Goal: Check status: Check status

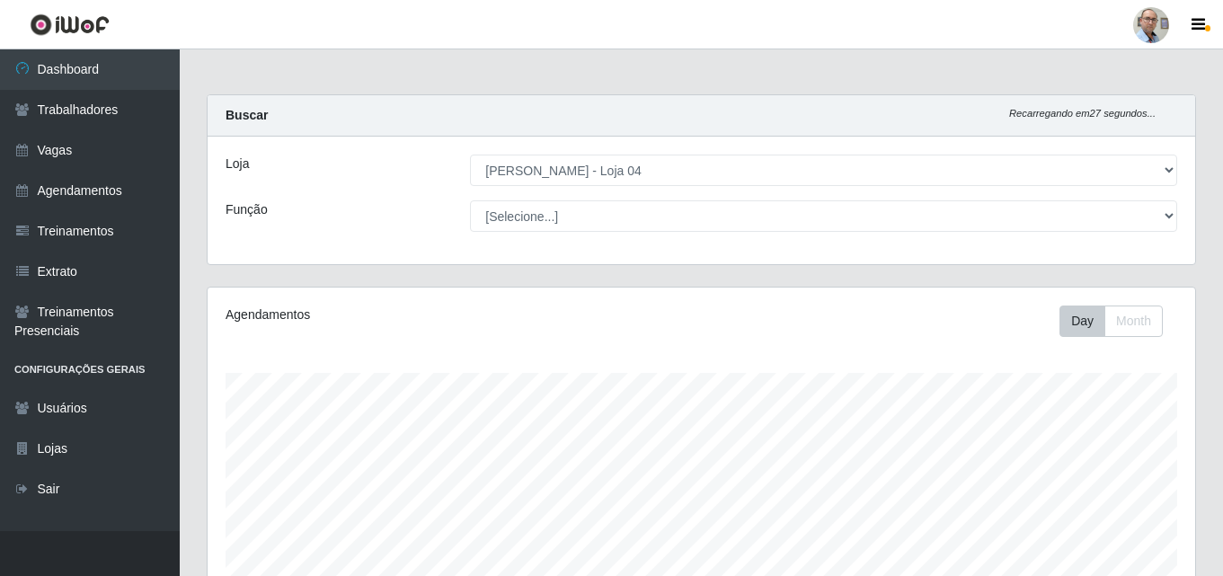
select select "251"
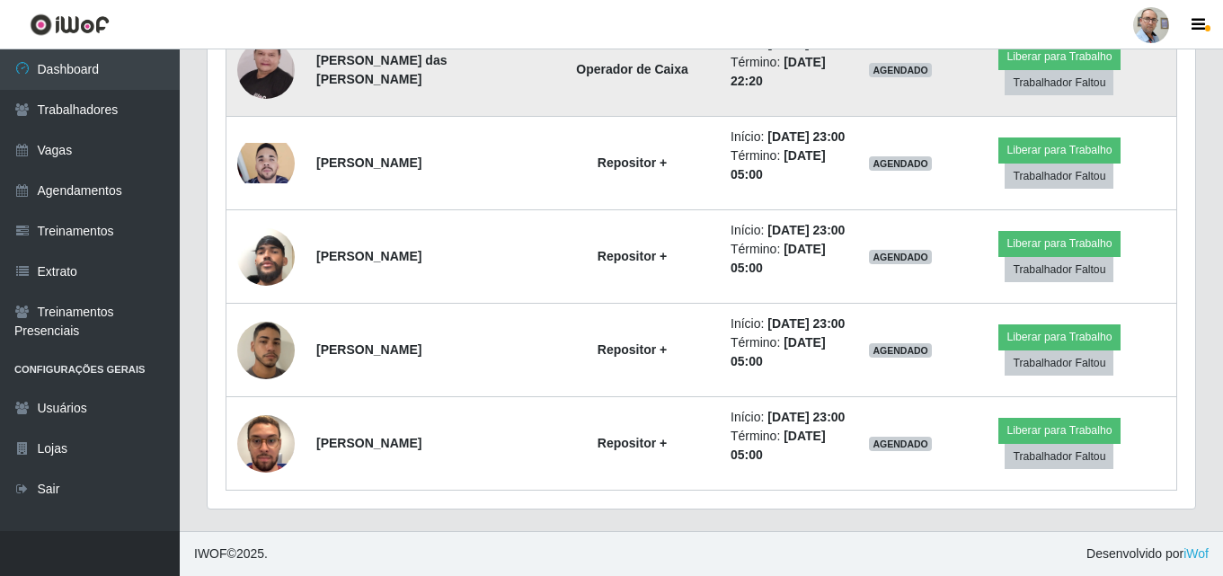
scroll to position [4050, 0]
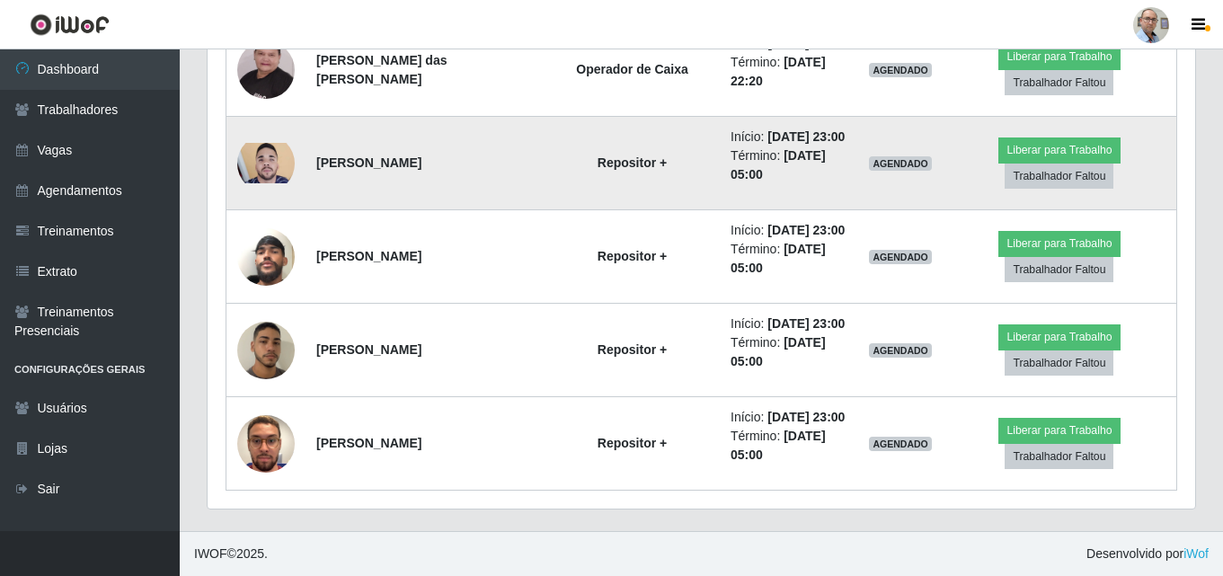
click at [271, 182] on img at bounding box center [266, 163] width 58 height 40
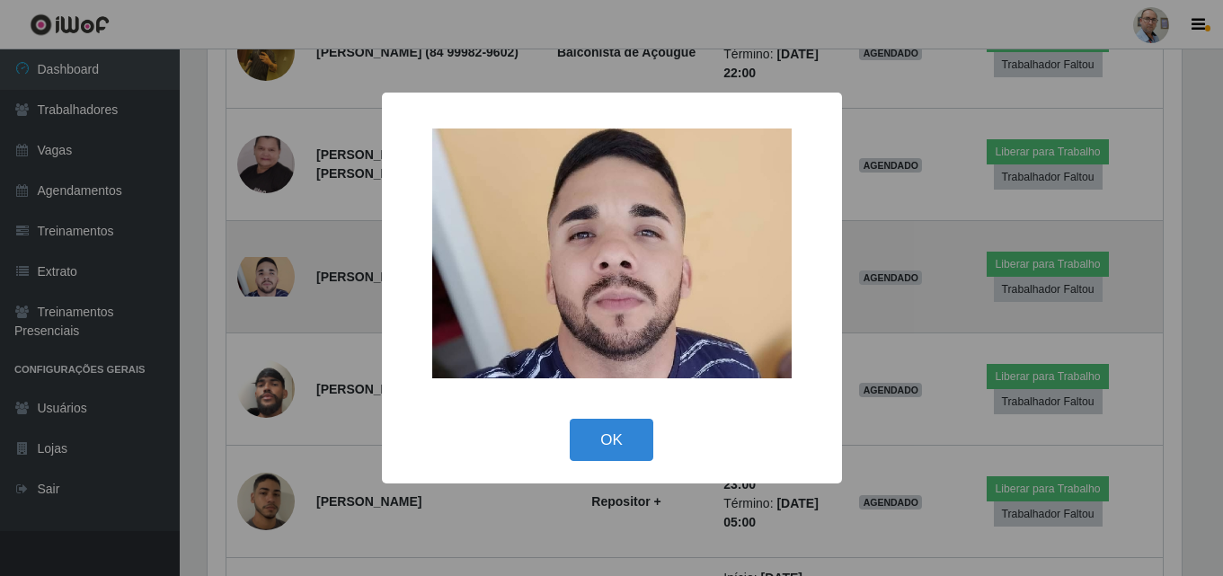
scroll to position [373, 979]
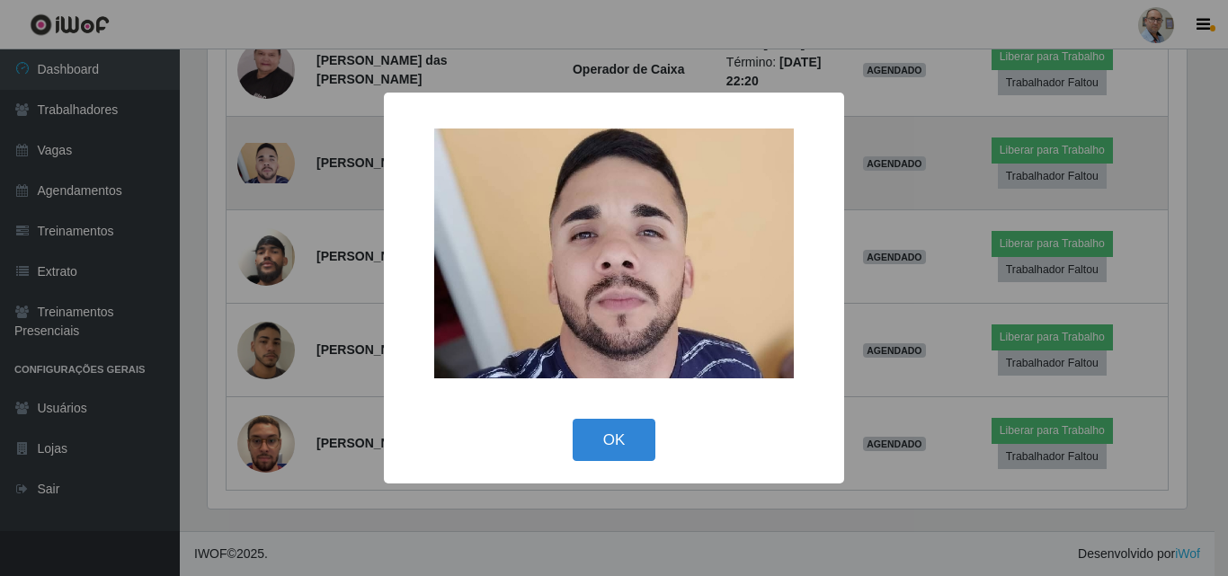
click at [271, 280] on div "× OK Cancel" at bounding box center [614, 288] width 1228 height 576
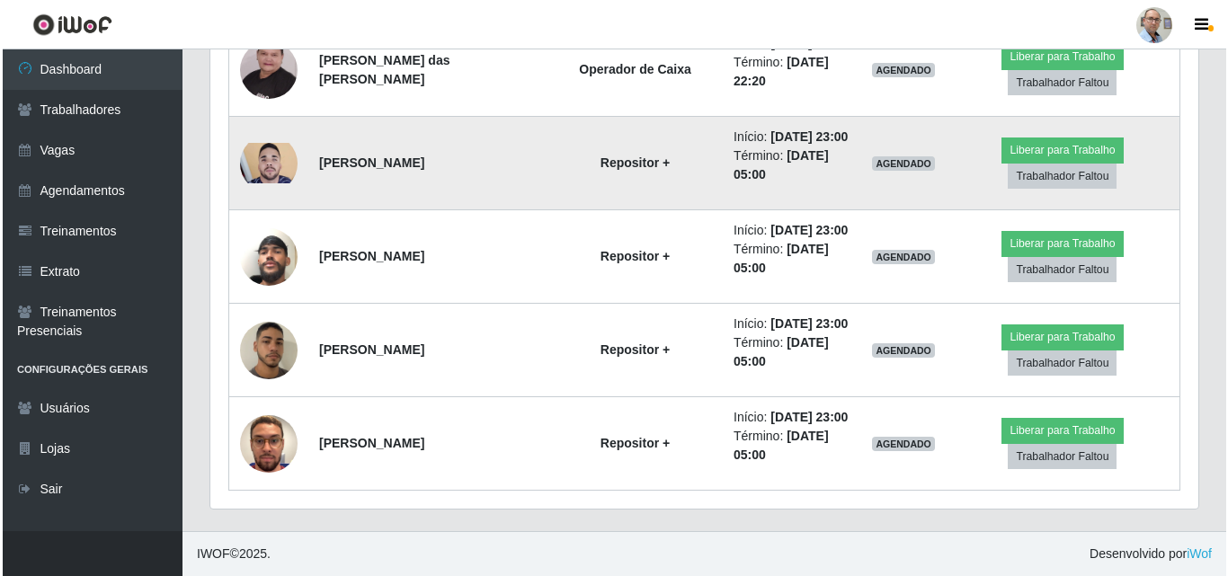
scroll to position [4140, 0]
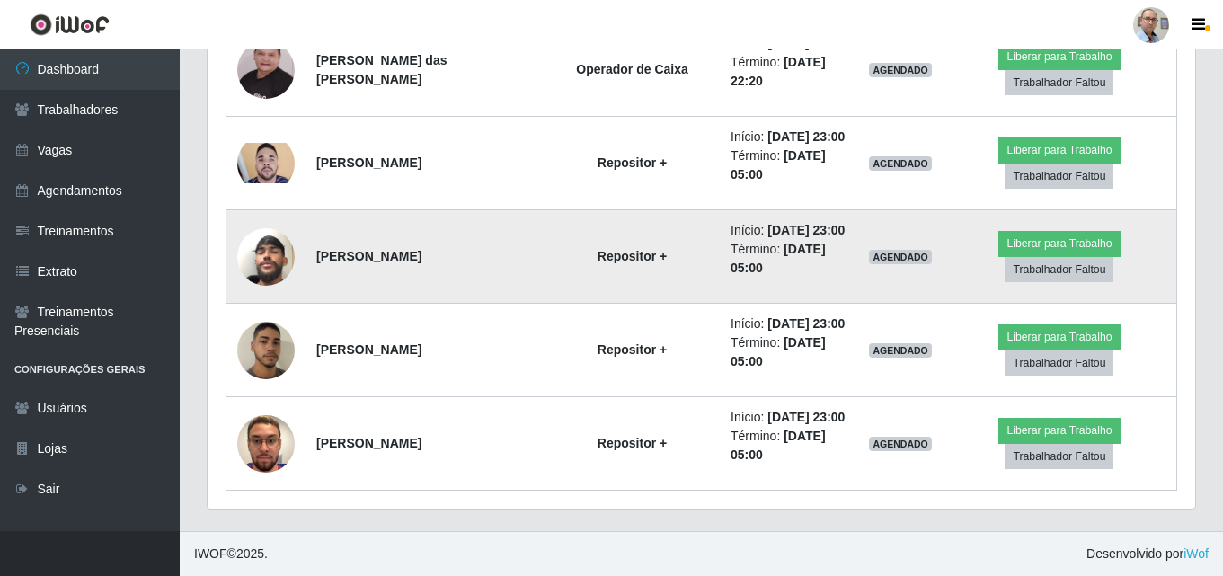
click at [271, 301] on img at bounding box center [266, 257] width 58 height 102
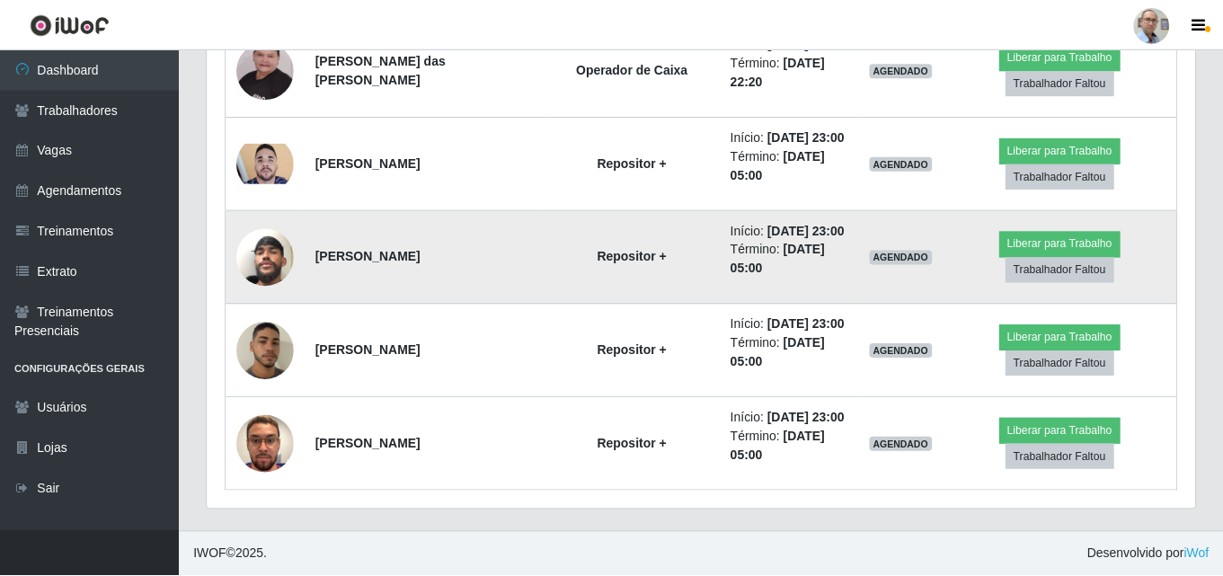
scroll to position [373, 979]
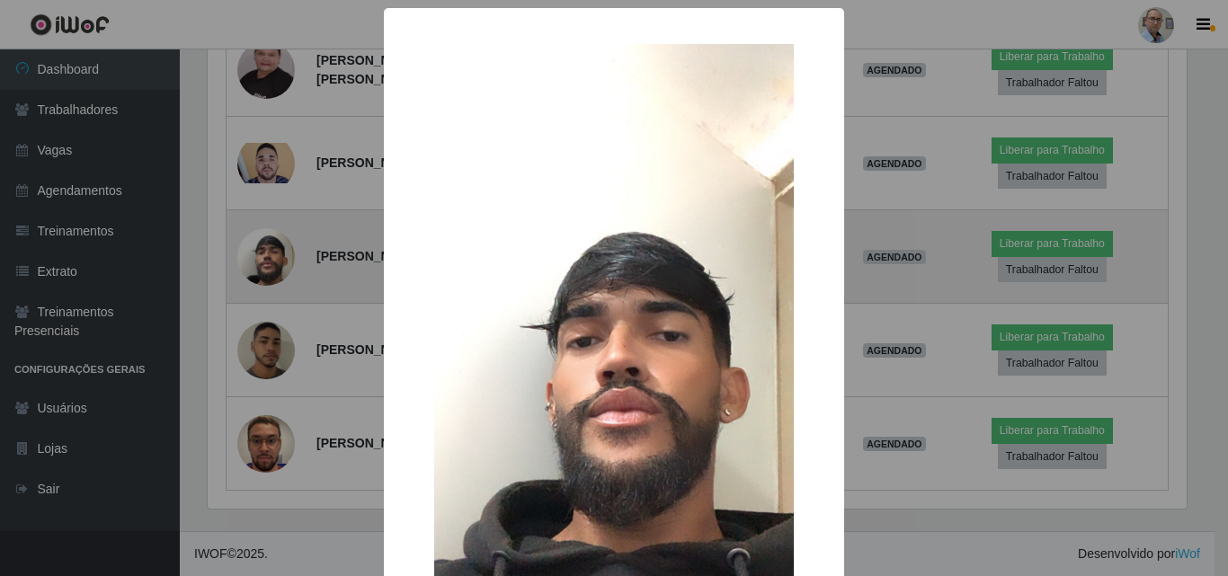
click at [271, 301] on div "× OK Cancel" at bounding box center [614, 288] width 1228 height 576
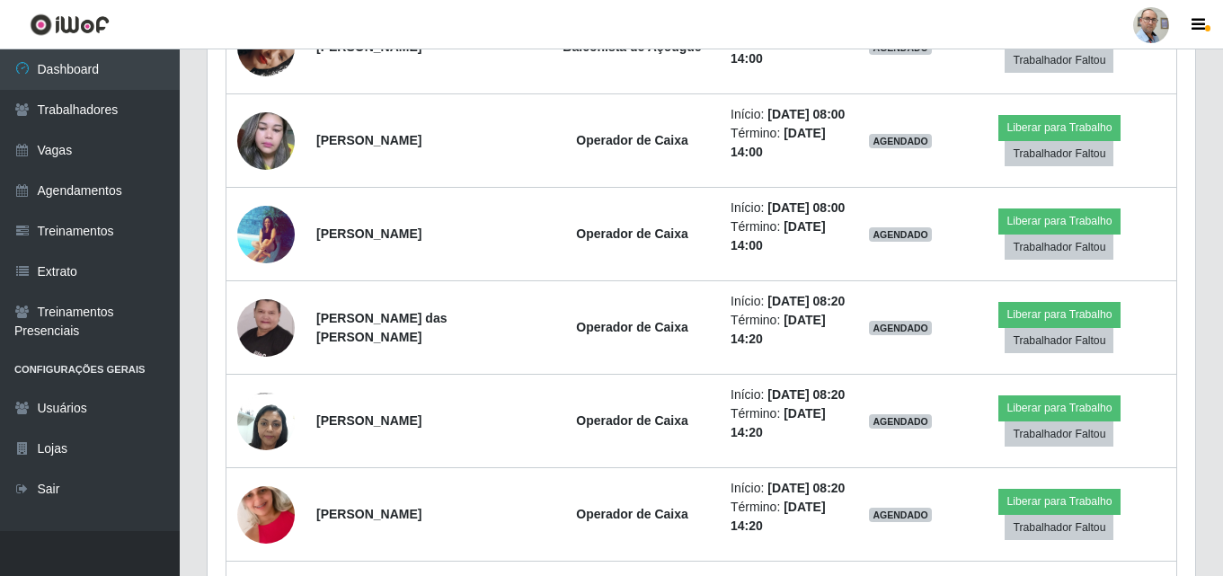
scroll to position [1084, 0]
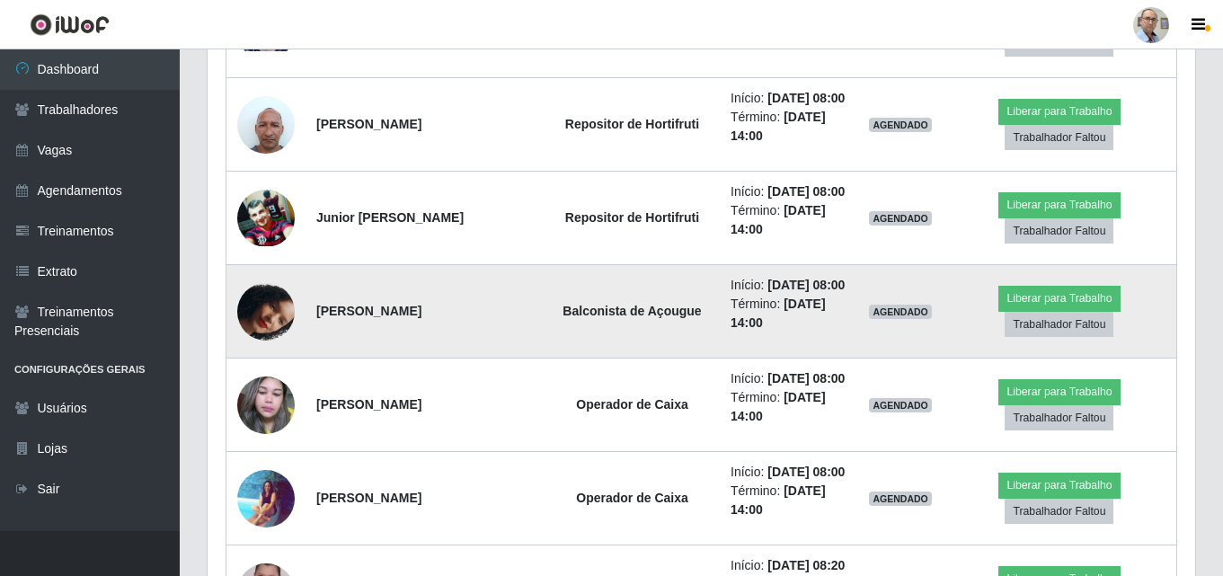
click at [269, 363] on img at bounding box center [266, 312] width 58 height 102
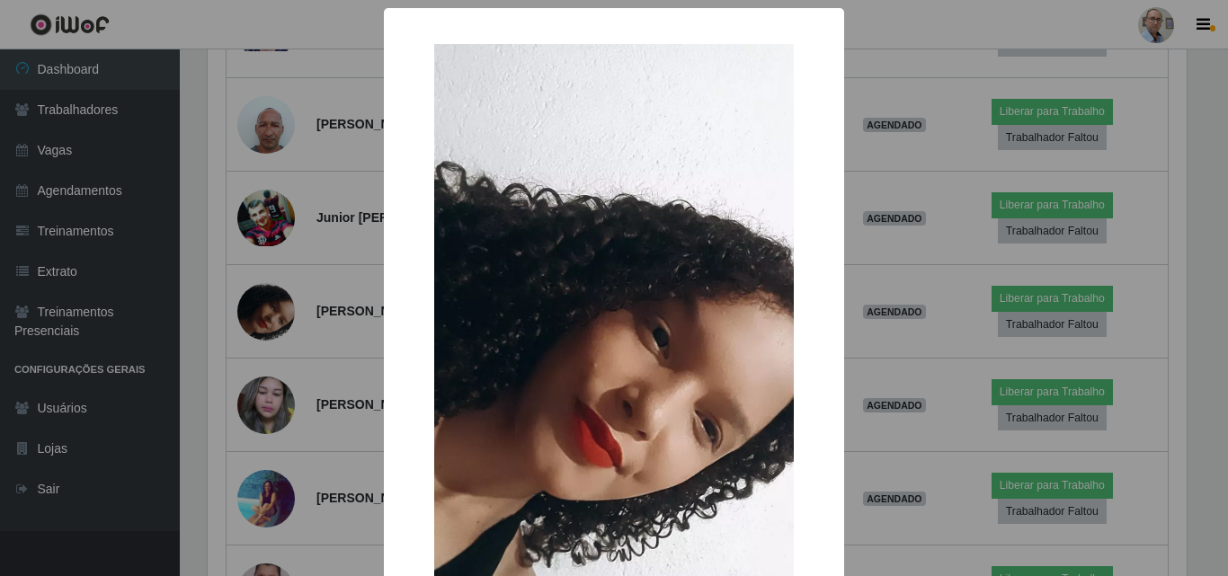
click at [278, 428] on div "× OK Cancel" at bounding box center [614, 288] width 1228 height 576
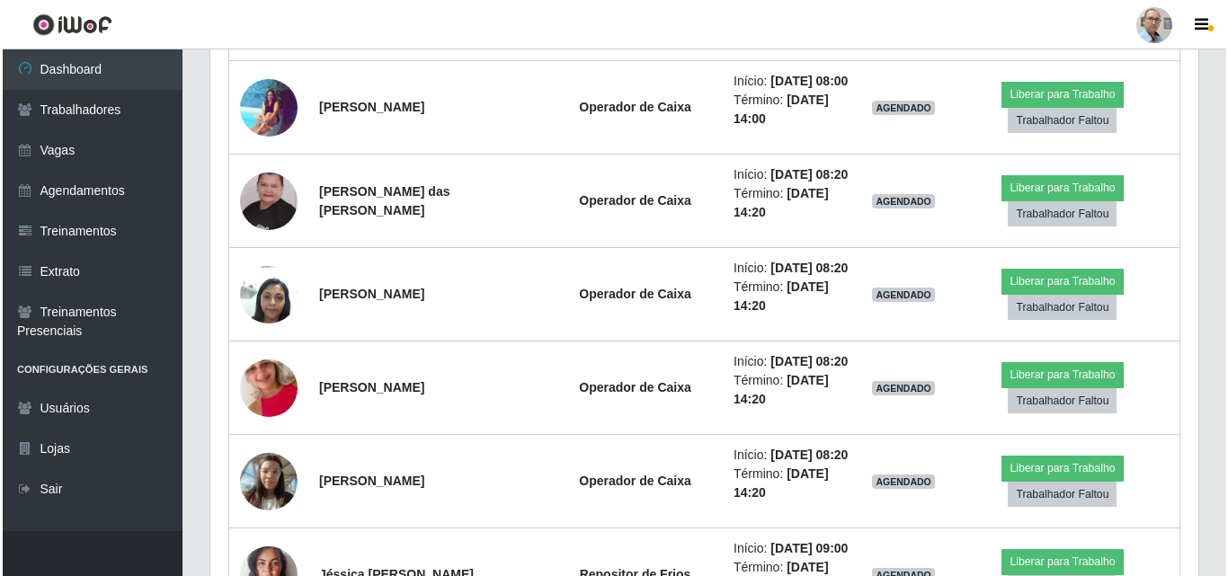
scroll to position [1803, 0]
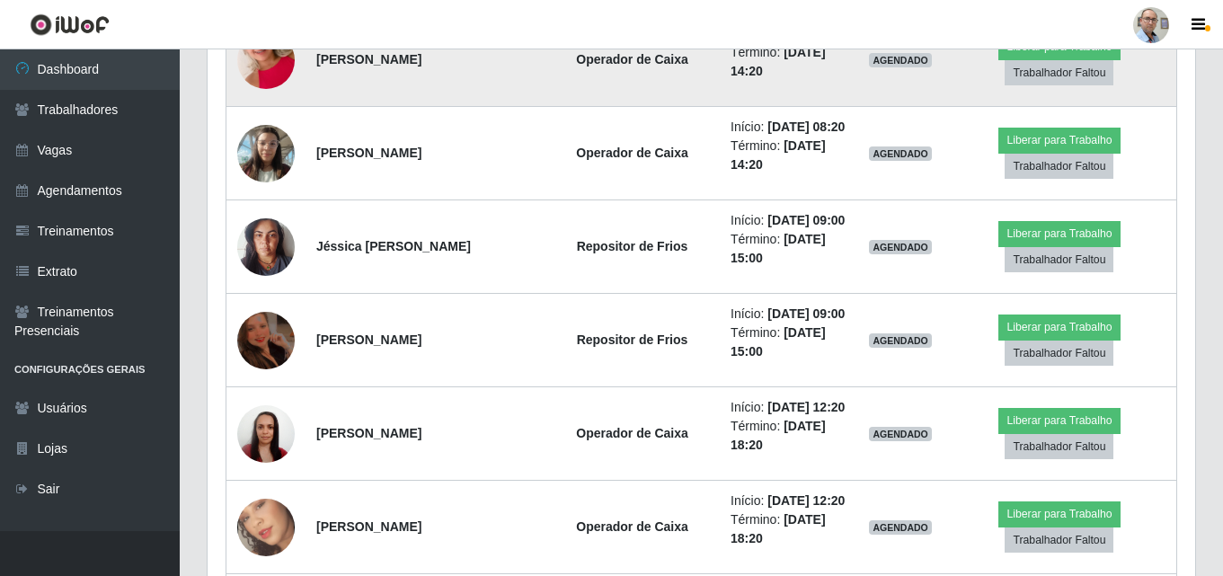
click at [260, 111] on img at bounding box center [266, 60] width 58 height 102
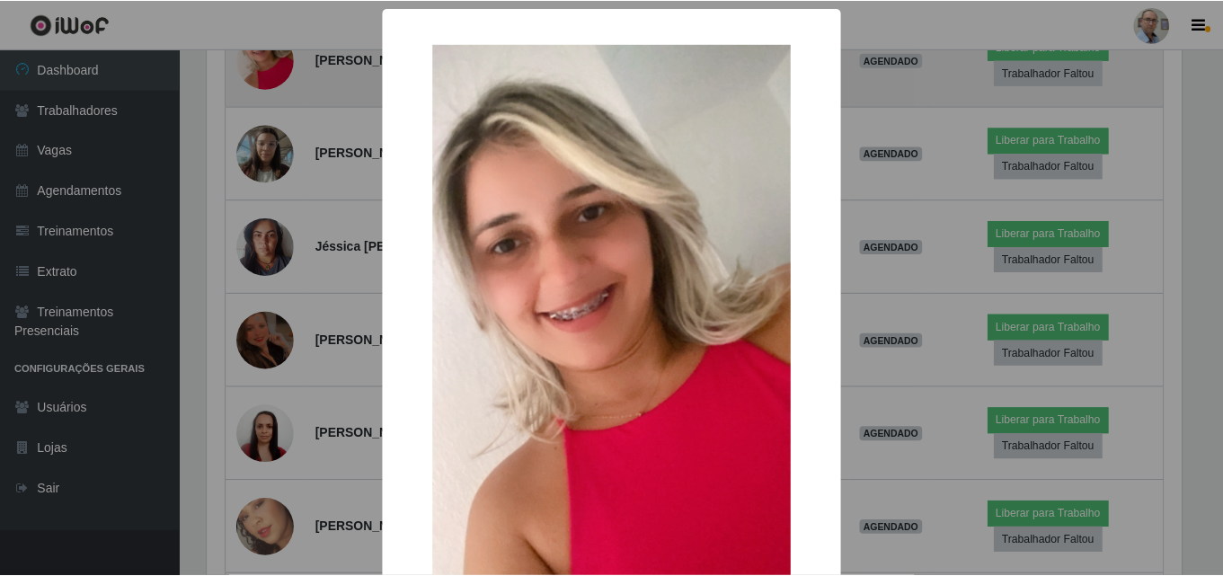
scroll to position [373, 979]
click at [260, 272] on div "× OK Cancel" at bounding box center [614, 288] width 1228 height 576
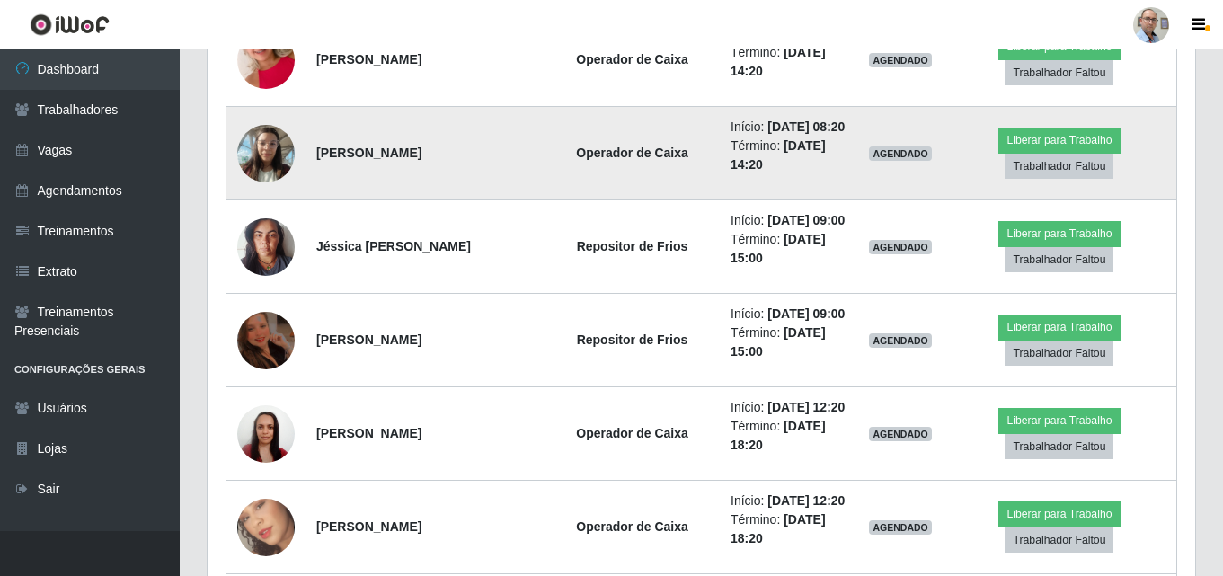
scroll to position [2073, 0]
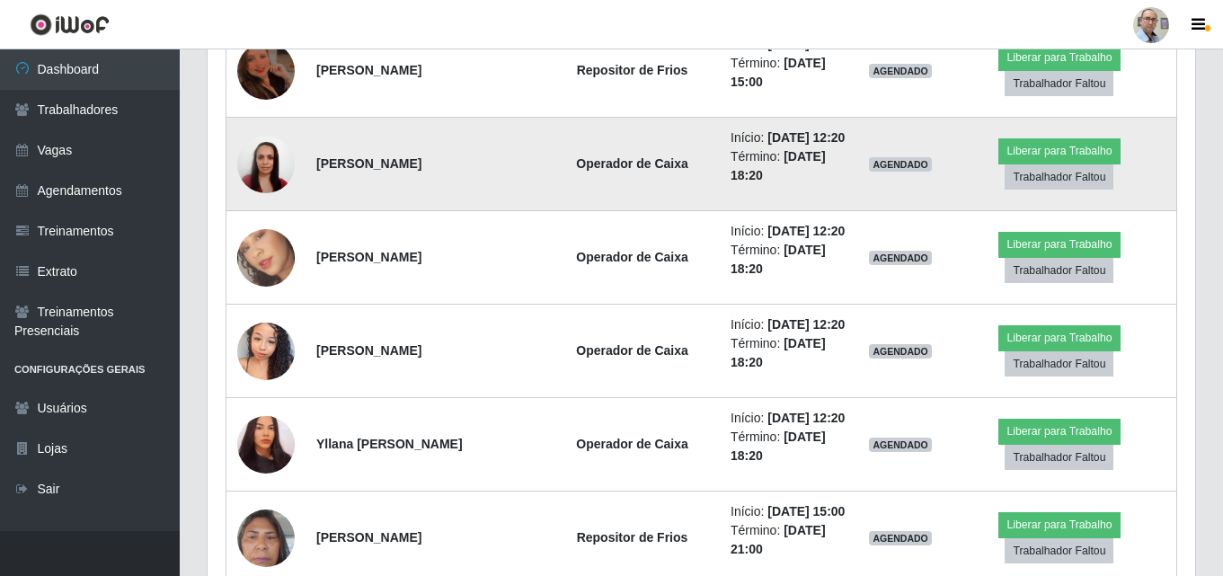
click at [267, 202] on img at bounding box center [266, 164] width 58 height 76
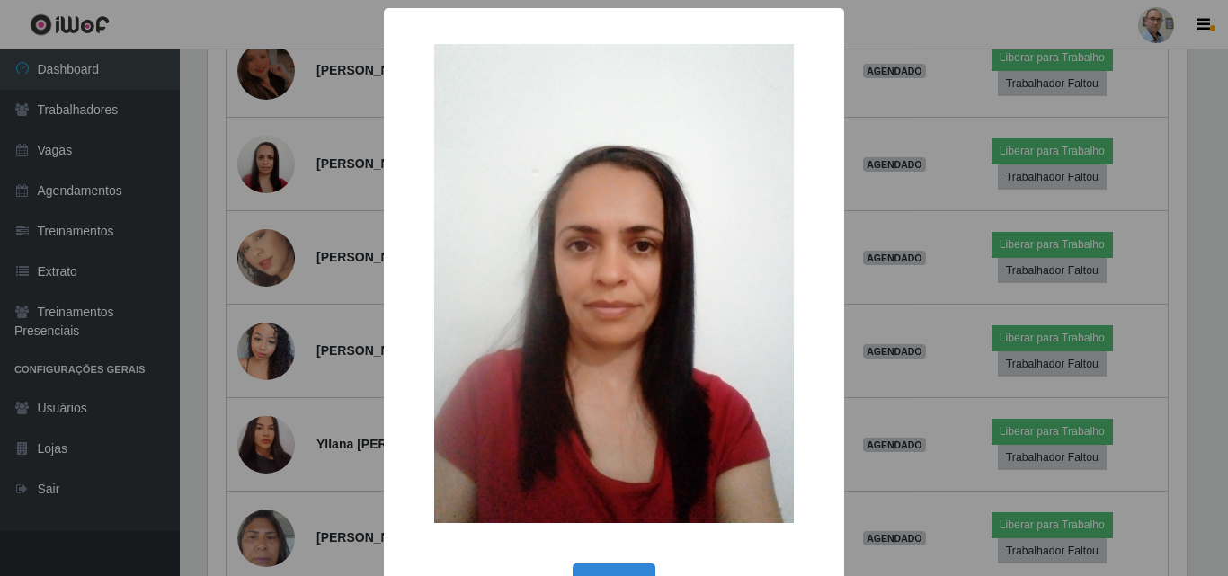
click at [268, 446] on div "× OK Cancel" at bounding box center [614, 288] width 1228 height 576
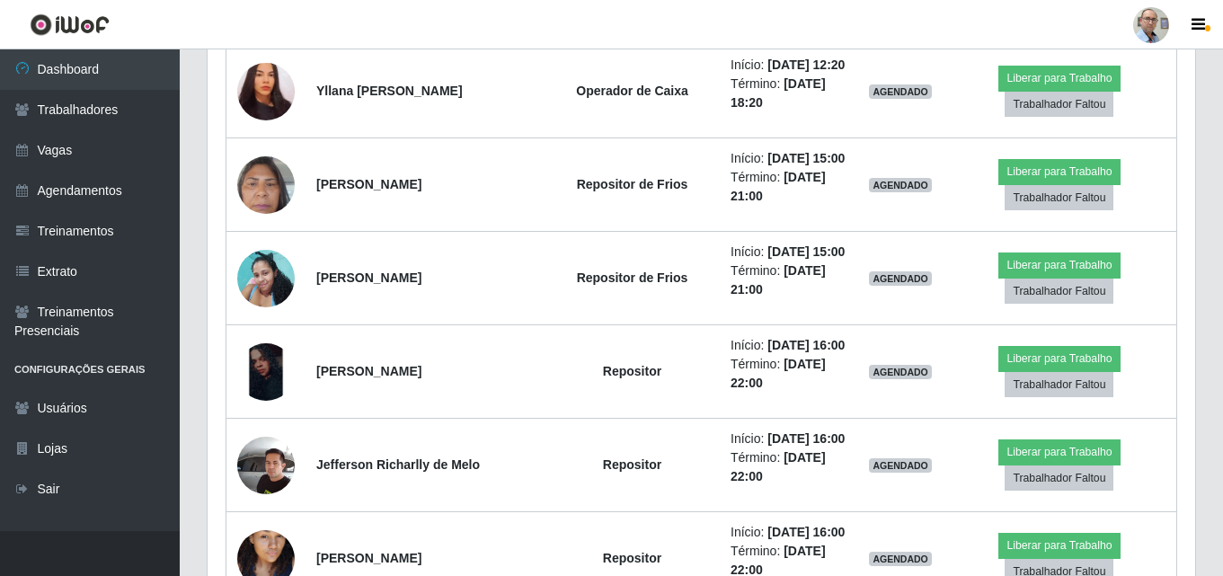
scroll to position [2702, 0]
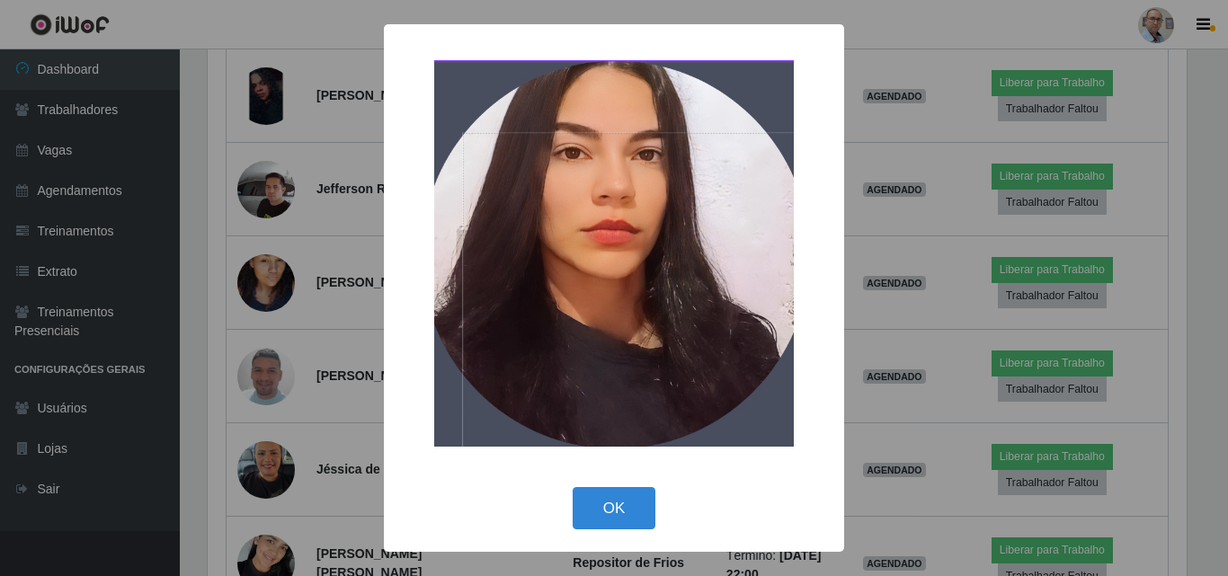
click at [261, 170] on div "× OK Cancel" at bounding box center [614, 288] width 1228 height 576
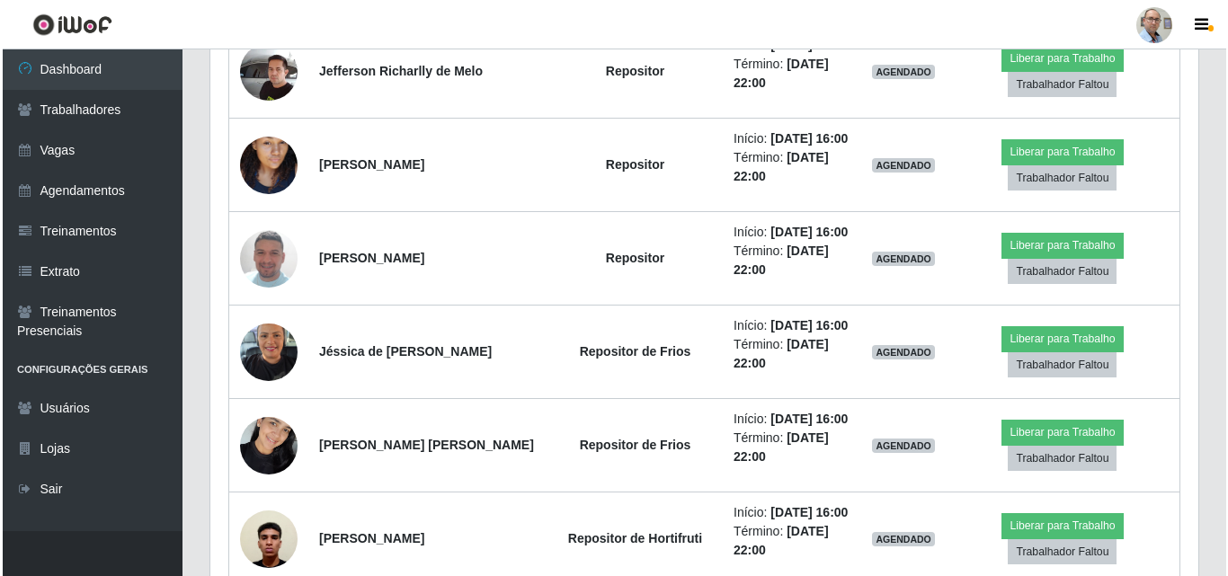
scroll to position [3062, 0]
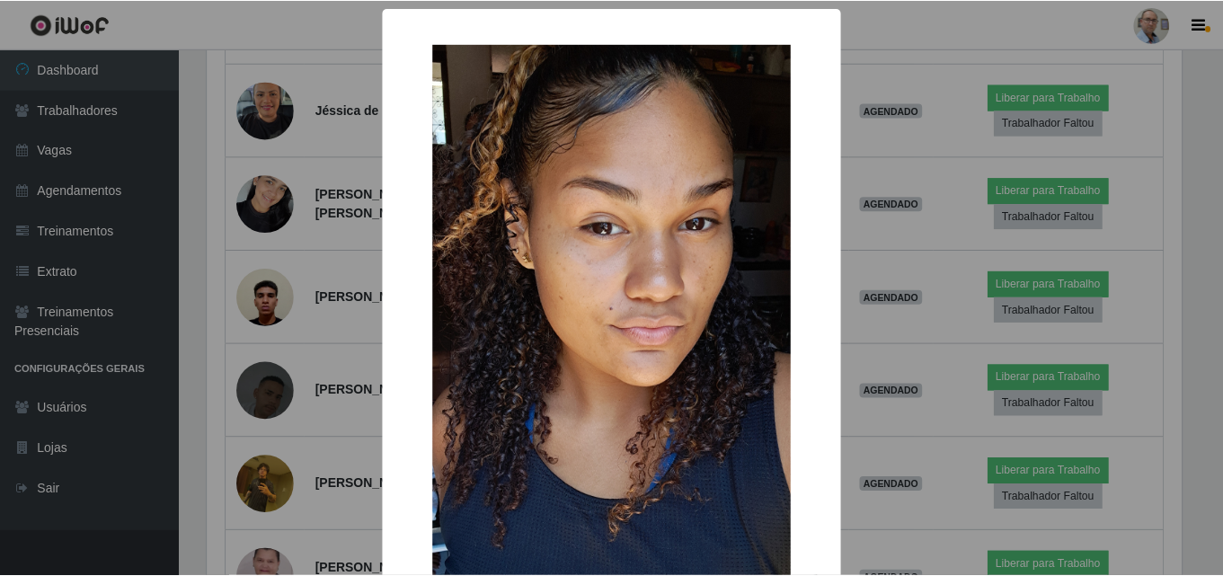
scroll to position [373, 979]
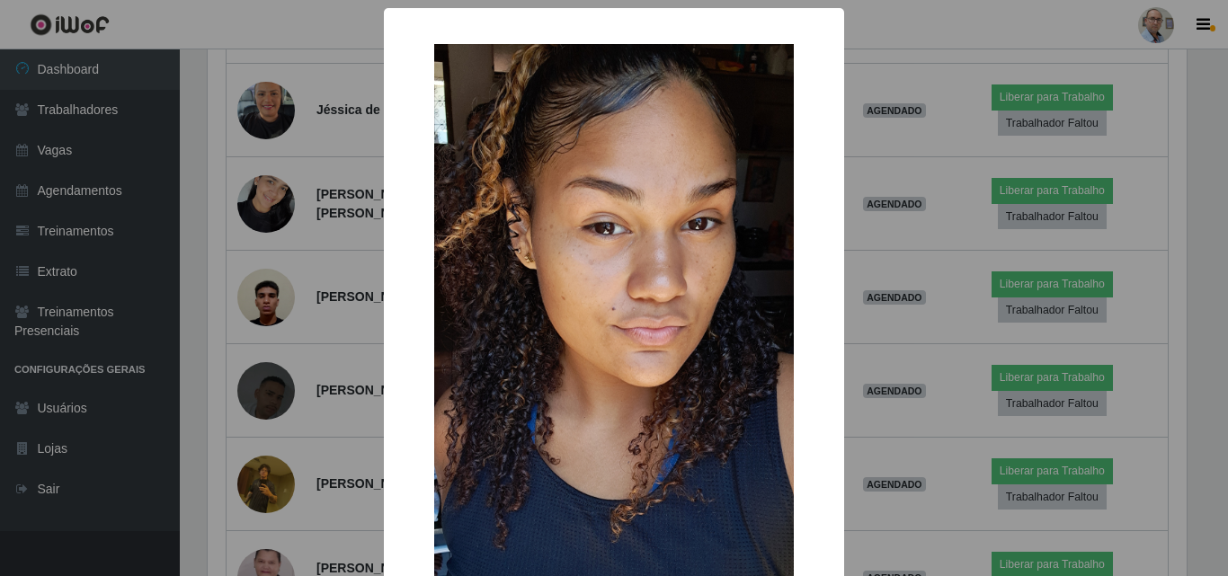
click at [270, 374] on div "× OK Cancel" at bounding box center [614, 288] width 1228 height 576
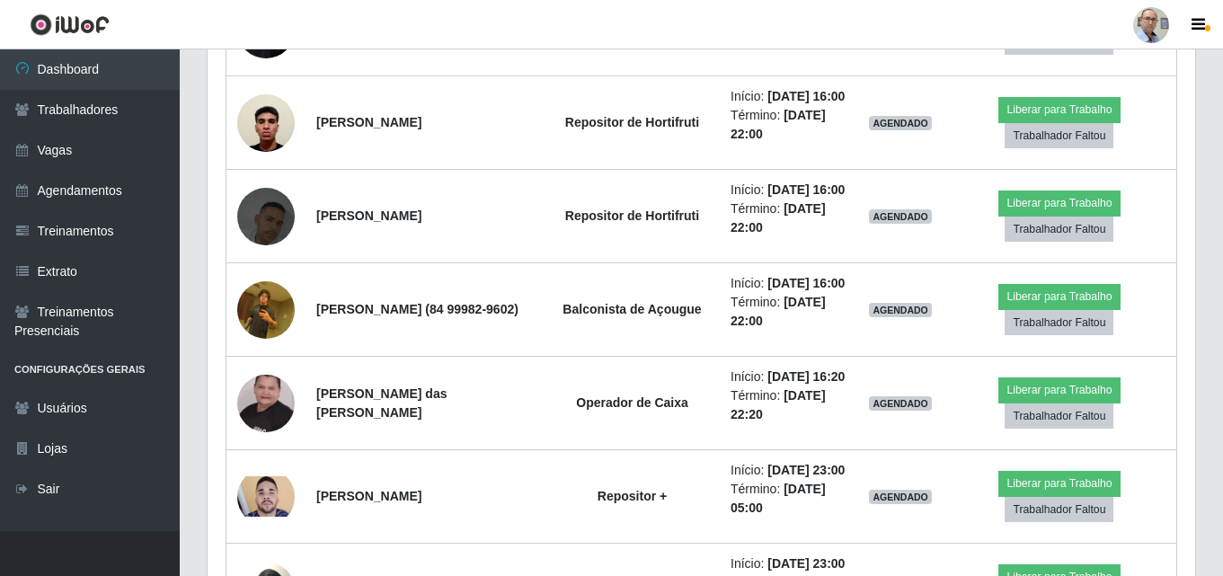
scroll to position [3241, 0]
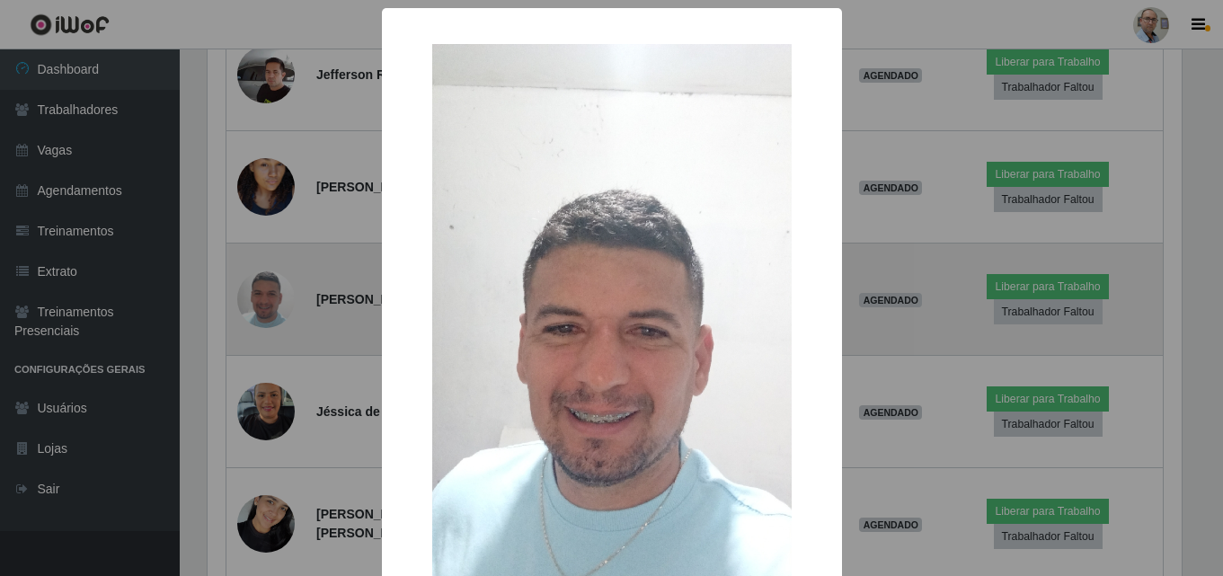
scroll to position [373, 979]
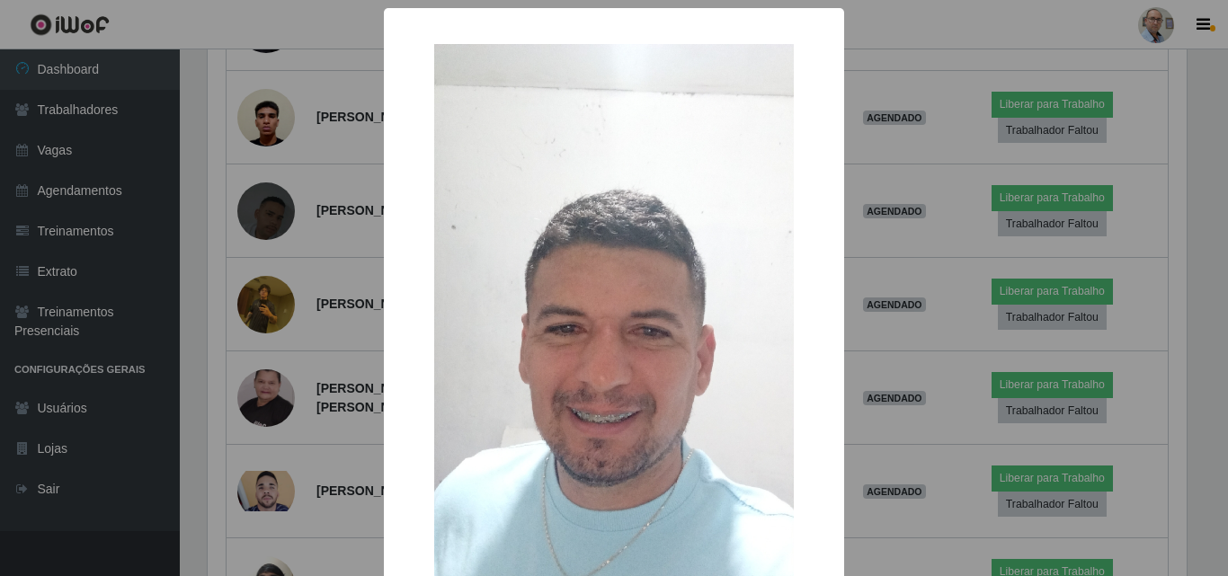
click at [264, 306] on div "× OK Cancel" at bounding box center [614, 288] width 1228 height 576
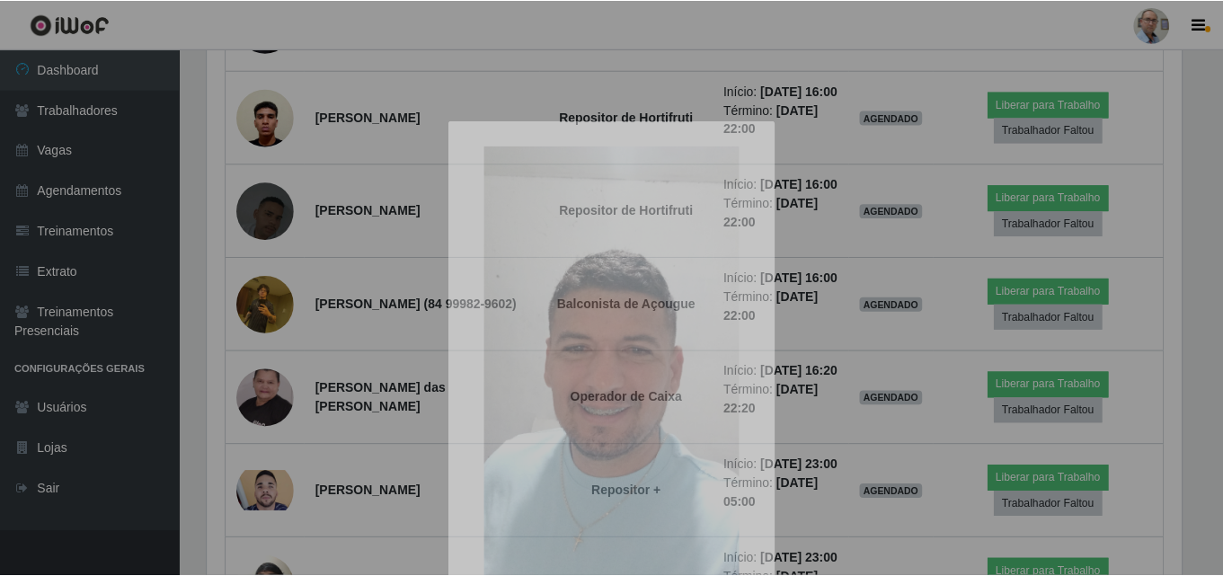
scroll to position [0, 0]
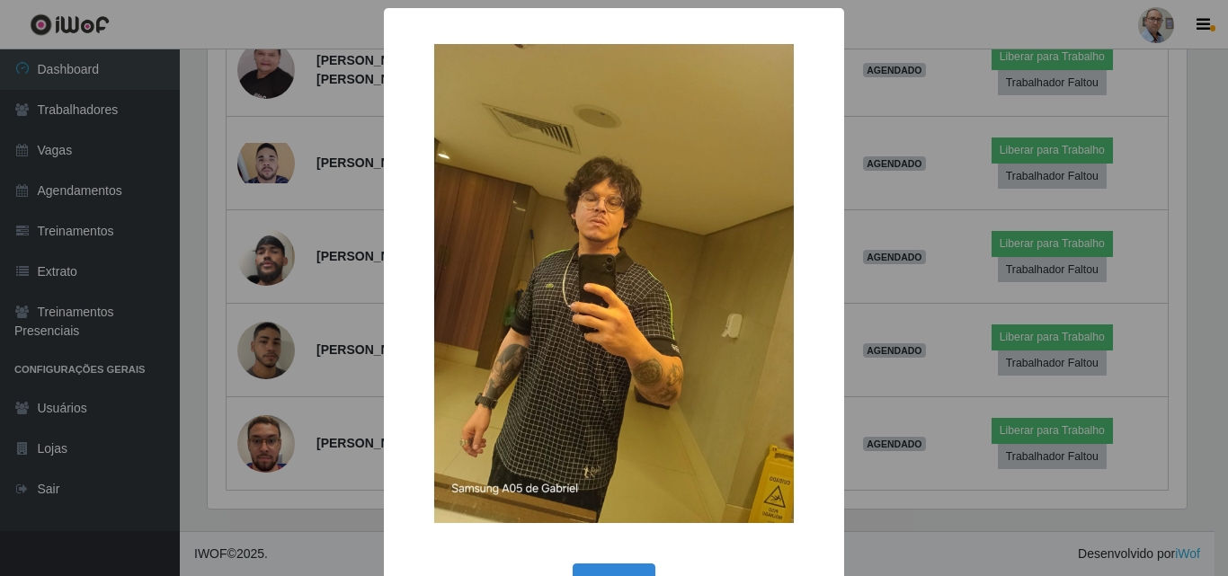
click at [263, 324] on div "× OK Cancel" at bounding box center [614, 288] width 1228 height 576
